Goal: Task Accomplishment & Management: Complete application form

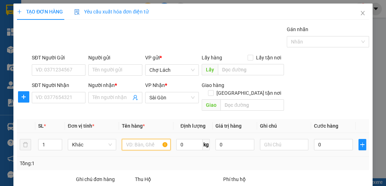
click at [151, 139] on input "text" at bounding box center [146, 144] width 48 height 11
type input "2 GÀ"
click at [59, 140] on span "up" at bounding box center [58, 142] width 4 height 4
type input "2"
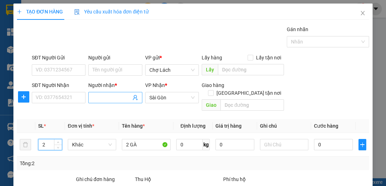
click at [98, 98] on input "Người nhận *" at bounding box center [111, 98] width 38 height 8
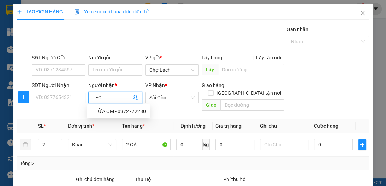
type input "TÈO"
click at [73, 98] on input "SĐT Người Nhận" at bounding box center [59, 97] width 54 height 11
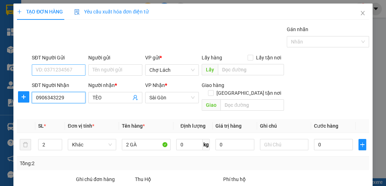
type input "0906343229"
click at [73, 69] on input "SĐT Người Gửi" at bounding box center [59, 69] width 54 height 11
type input "0944646359"
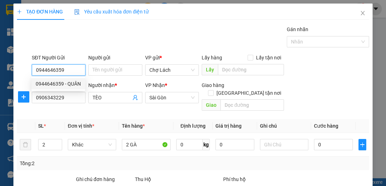
click at [60, 83] on div "0944646359 - QUÂN" at bounding box center [58, 84] width 45 height 8
type input "QUÂN"
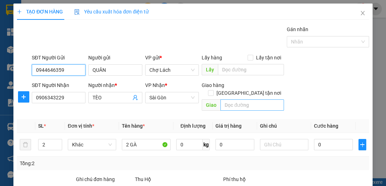
type input "0944646359"
click at [222, 99] on input "text" at bounding box center [252, 104] width 64 height 11
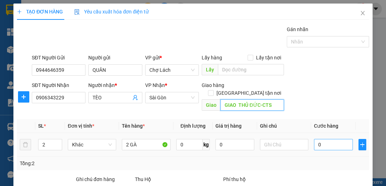
type input "GIAO THỦ ĐỨC-CTS"
click at [317, 139] on input "0" at bounding box center [333, 144] width 39 height 11
type input "2"
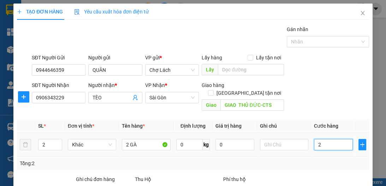
type input "20"
type input "200"
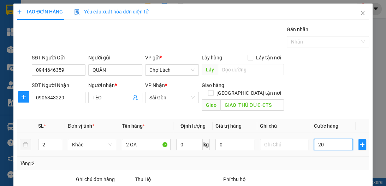
type input "200"
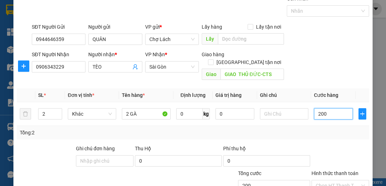
scroll to position [75, 0]
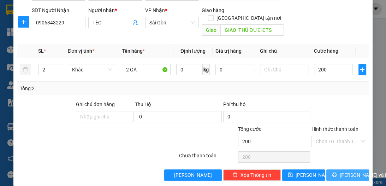
click at [354, 171] on span "[PERSON_NAME] và In" at bounding box center [364, 175] width 49 height 8
type input "200.000"
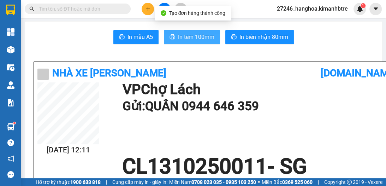
click at [201, 41] on span "In tem 100mm" at bounding box center [196, 36] width 36 height 9
